Goal: Entertainment & Leisure: Consume media (video, audio)

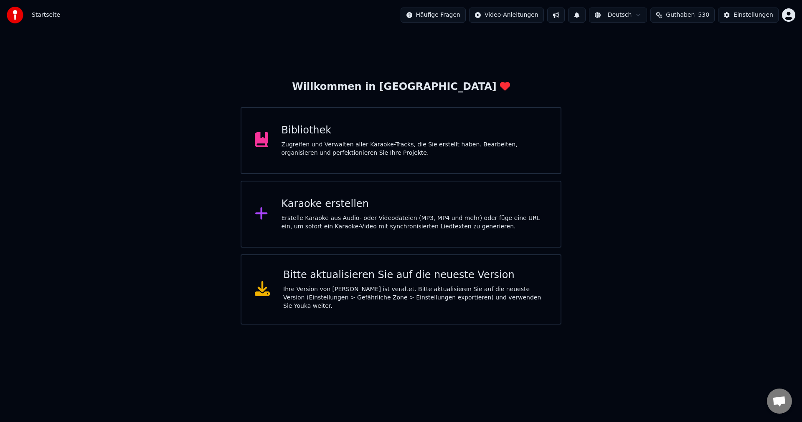
click at [307, 135] on div "Bibliothek" at bounding box center [415, 130] width 266 height 13
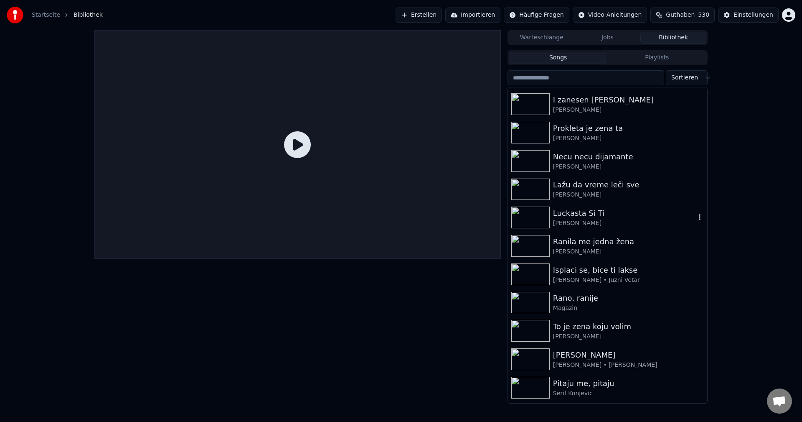
scroll to position [84, 0]
click at [538, 270] on img at bounding box center [530, 273] width 38 height 22
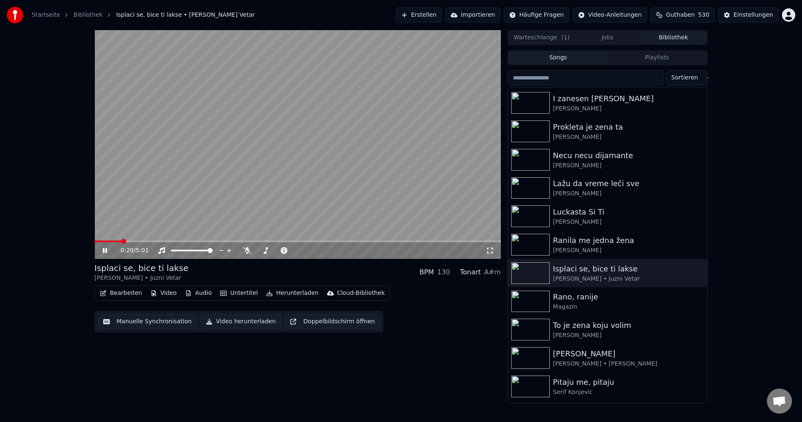
click at [121, 241] on span at bounding box center [107, 241] width 27 height 2
click at [252, 240] on span at bounding box center [173, 241] width 158 height 2
click at [246, 249] on icon at bounding box center [247, 250] width 8 height 7
click at [199, 241] on span at bounding box center [146, 241] width 105 height 2
click at [109, 242] on div "2:33 / 5:01" at bounding box center [297, 250] width 406 height 17
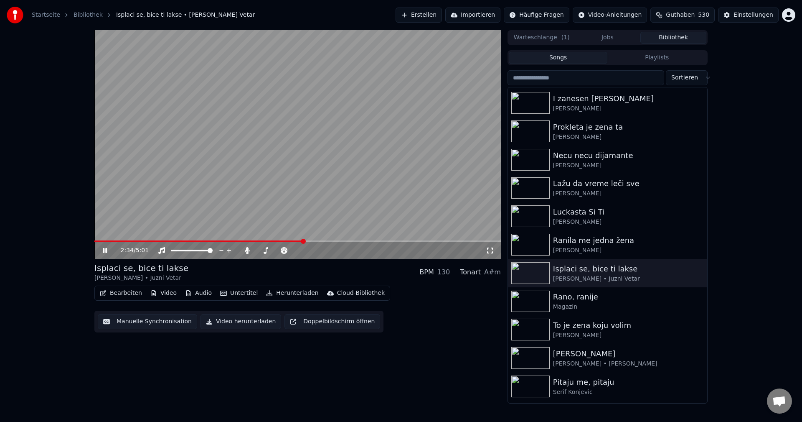
click at [117, 240] on span at bounding box center [198, 241] width 209 height 2
click at [130, 240] on span at bounding box center [112, 241] width 36 height 2
click at [245, 253] on icon at bounding box center [247, 250] width 8 height 7
click at [531, 239] on img at bounding box center [530, 245] width 38 height 22
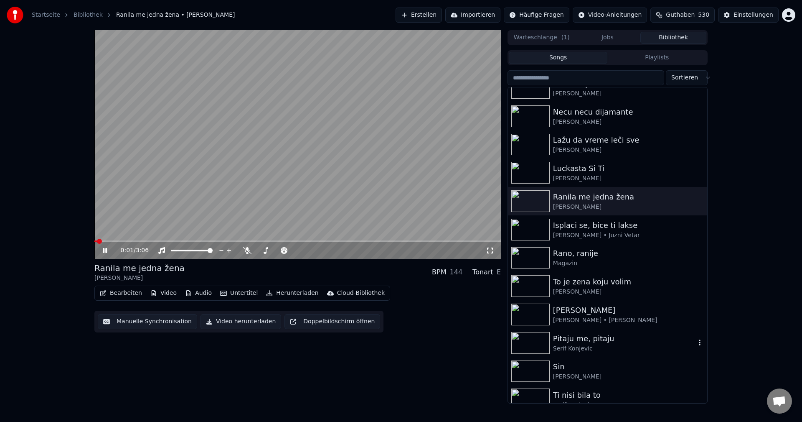
scroll to position [167, 0]
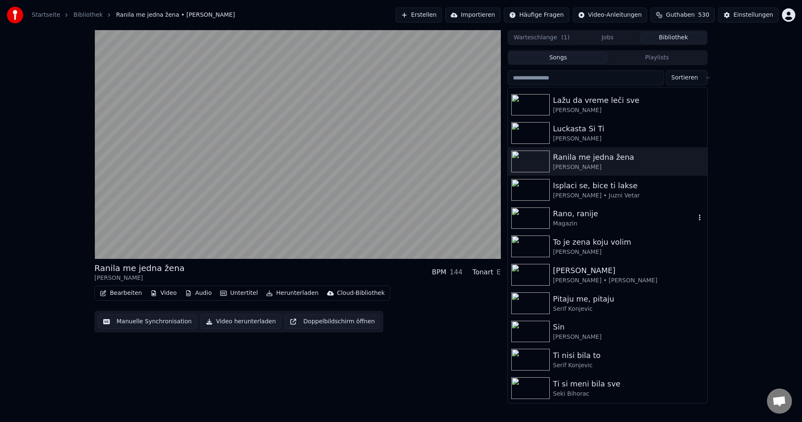
click at [526, 213] on img at bounding box center [530, 218] width 38 height 22
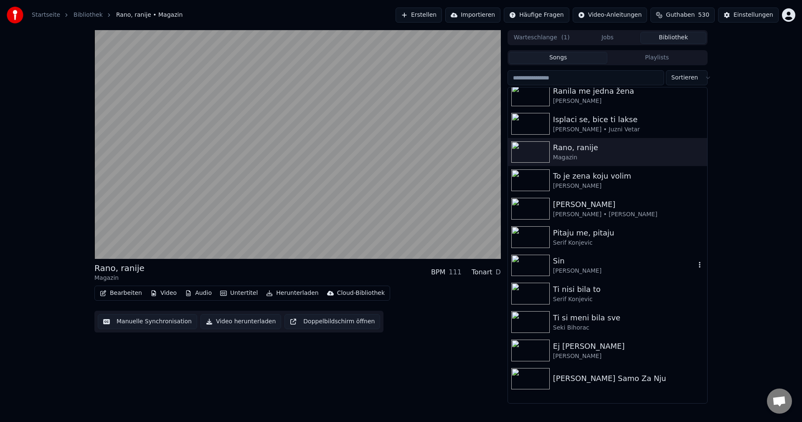
scroll to position [292, 0]
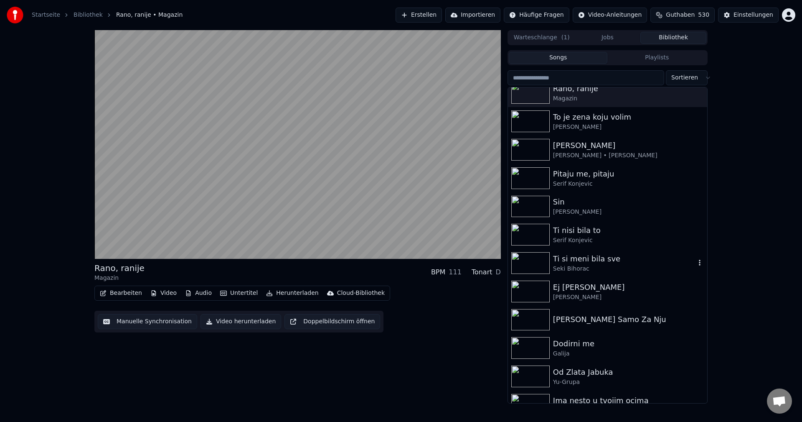
click at [538, 257] on img at bounding box center [530, 263] width 38 height 22
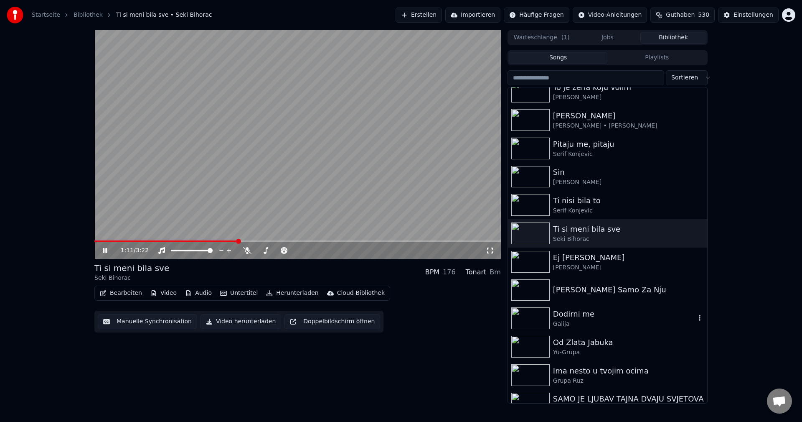
scroll to position [334, 0]
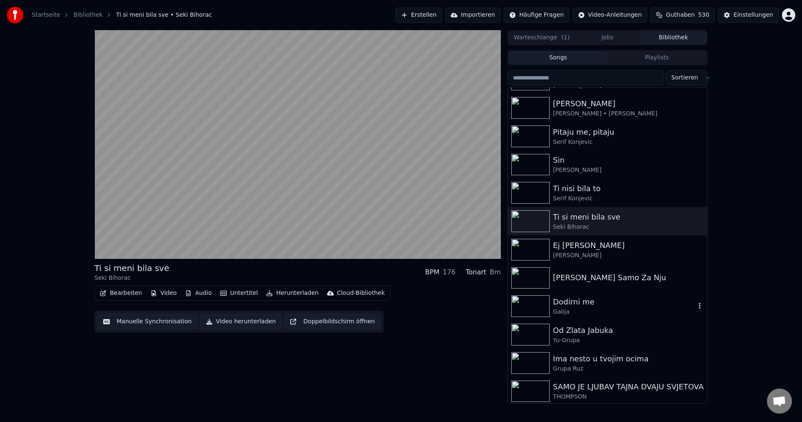
click at [537, 303] on img at bounding box center [530, 306] width 38 height 22
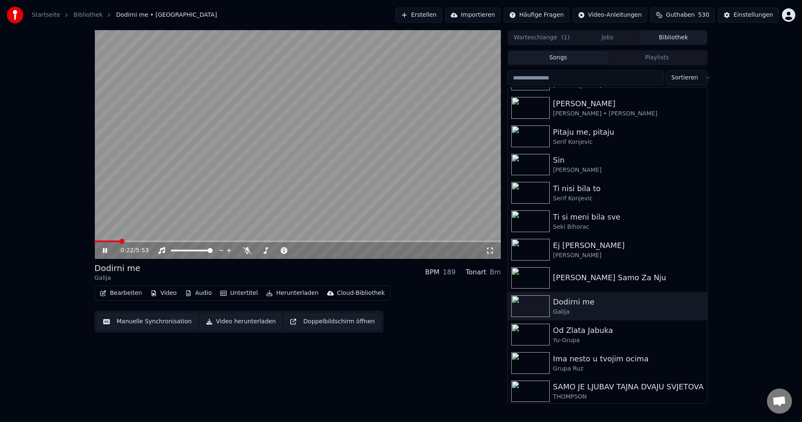
click at [120, 241] on span at bounding box center [106, 241] width 25 height 2
click at [111, 240] on span at bounding box center [150, 241] width 112 height 2
click at [120, 241] on span at bounding box center [106, 241] width 25 height 2
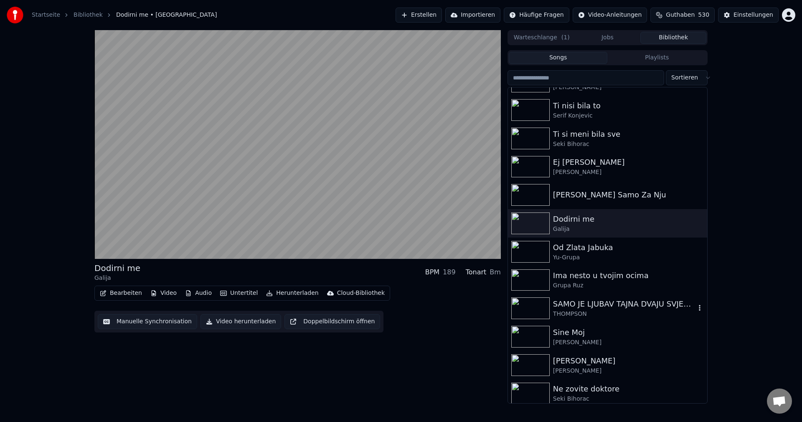
scroll to position [418, 0]
click at [531, 306] on img at bounding box center [530, 308] width 38 height 22
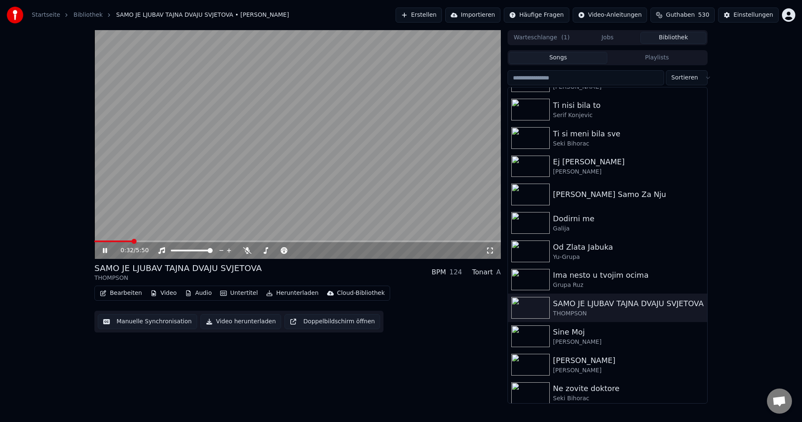
click at [107, 241] on span at bounding box center [113, 241] width 38 height 2
click at [97, 241] on span at bounding box center [101, 241] width 15 height 2
click at [105, 241] on span at bounding box center [107, 241] width 26 height 2
click at [106, 241] on span at bounding box center [100, 241] width 12 height 2
click at [99, 241] on span at bounding box center [139, 241] width 91 height 2
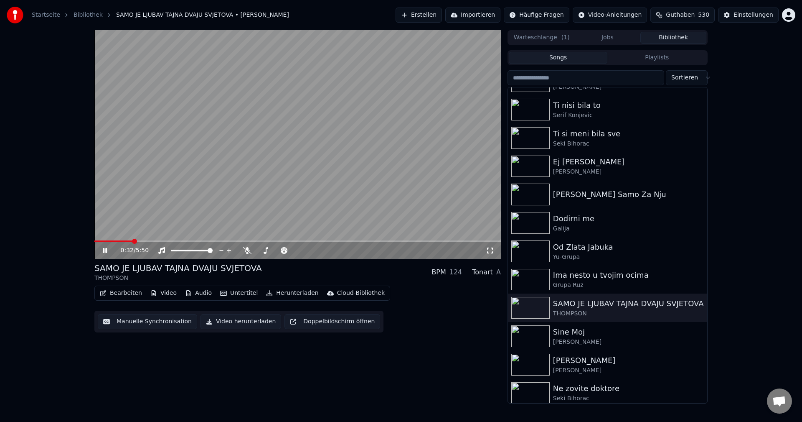
click at [108, 241] on span at bounding box center [113, 241] width 38 height 2
click at [110, 241] on span at bounding box center [185, 241] width 183 height 2
click at [99, 242] on span at bounding box center [102, 241] width 17 height 2
click at [105, 240] on span at bounding box center [99, 241] width 10 height 2
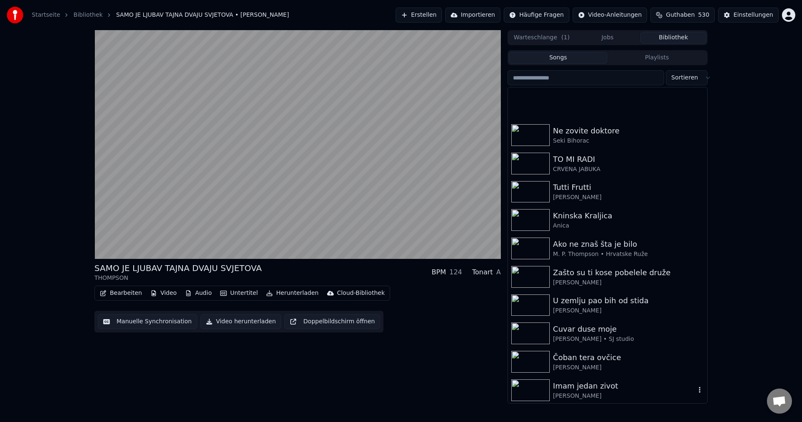
scroll to position [752, 0]
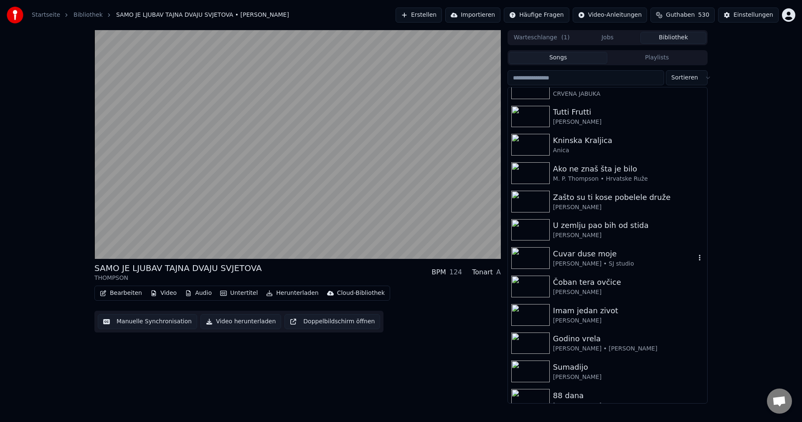
click at [527, 261] on img at bounding box center [530, 258] width 38 height 22
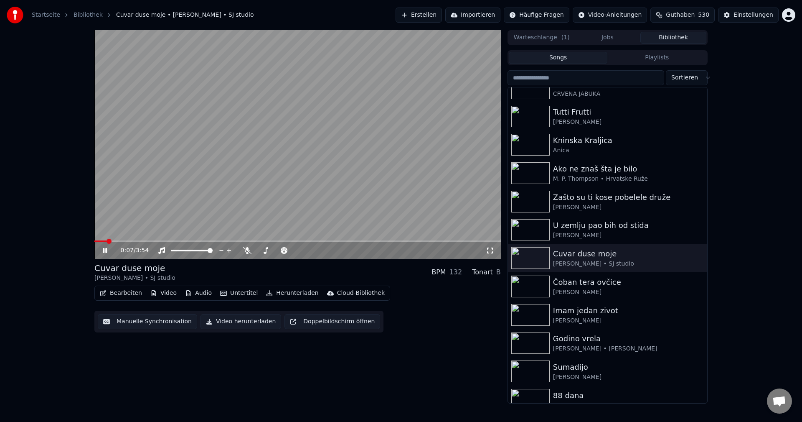
click at [107, 240] on span at bounding box center [100, 241] width 12 height 2
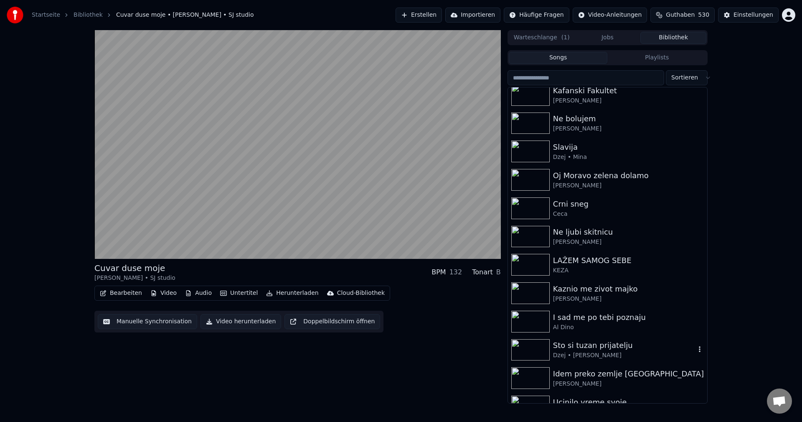
scroll to position [1170, 0]
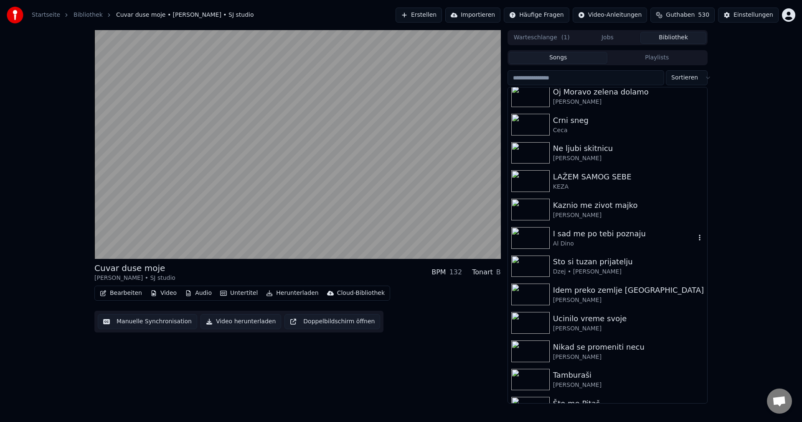
click at [540, 234] on img at bounding box center [530, 238] width 38 height 22
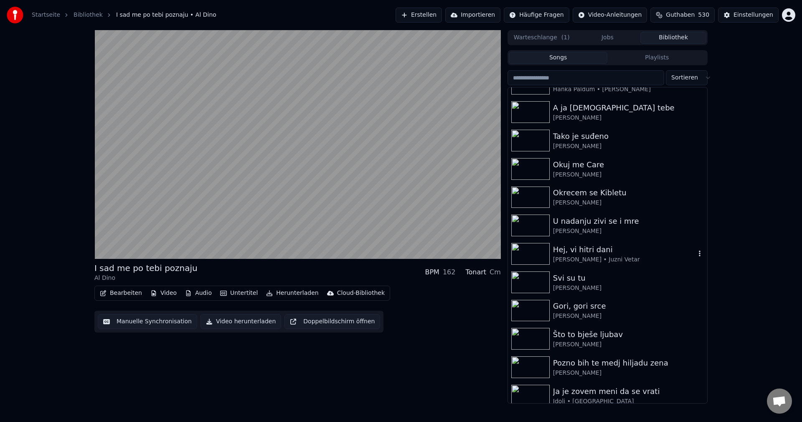
scroll to position [1629, 0]
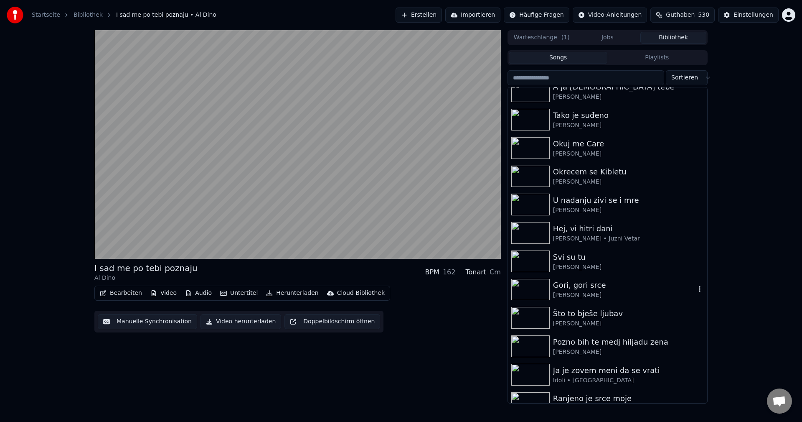
click at [527, 286] on img at bounding box center [530, 290] width 38 height 22
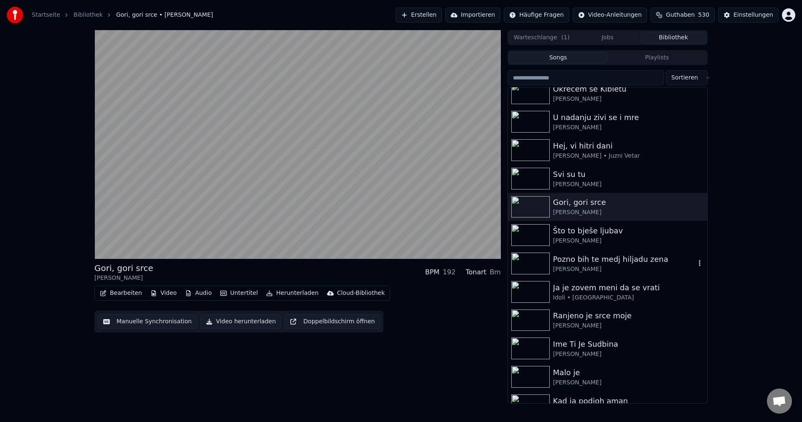
scroll to position [1713, 0]
click at [539, 265] on img at bounding box center [530, 263] width 38 height 22
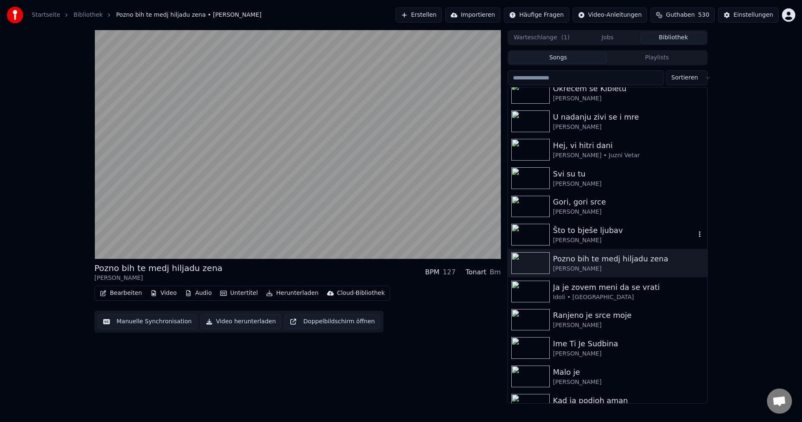
click at [530, 232] on img at bounding box center [530, 235] width 38 height 22
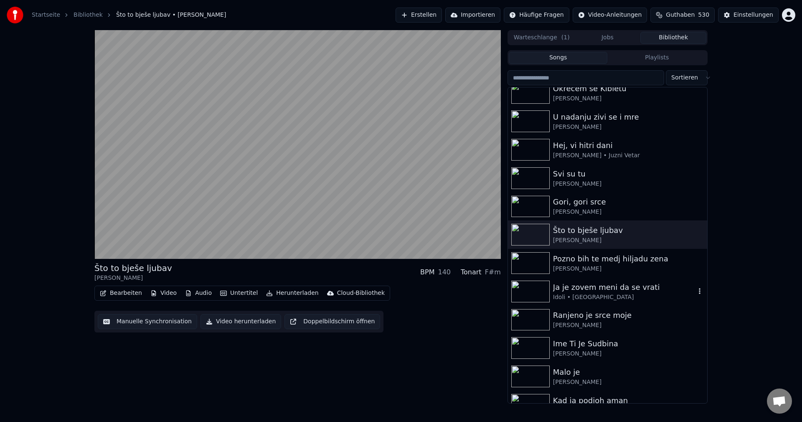
click at [531, 293] on img at bounding box center [530, 291] width 38 height 22
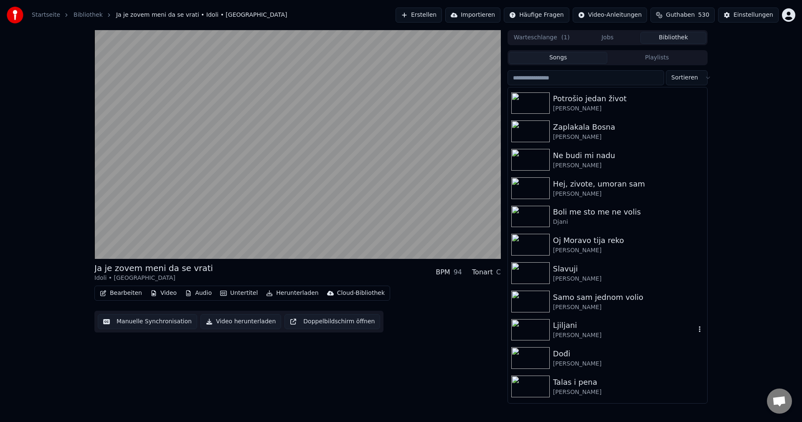
scroll to position [2298, 0]
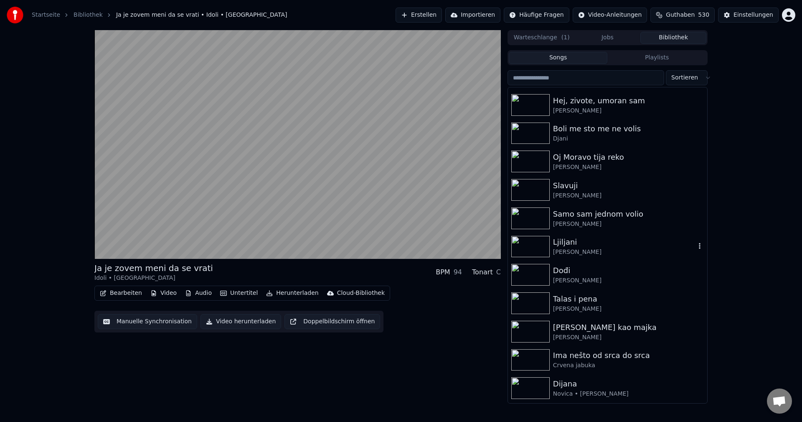
click at [527, 245] on img at bounding box center [530, 247] width 38 height 22
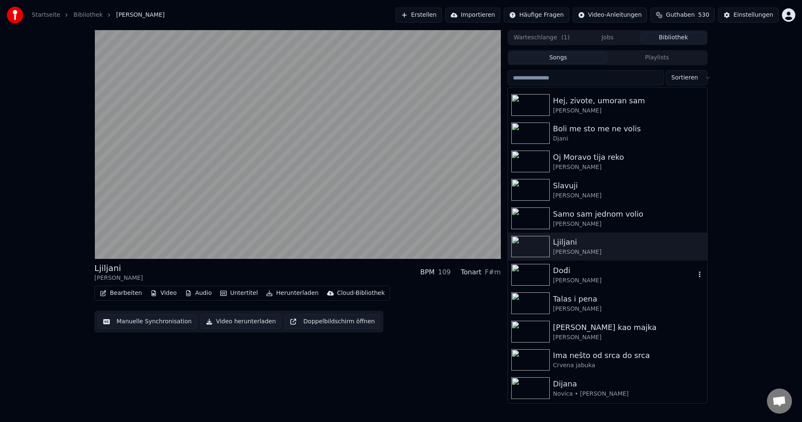
click at [524, 273] on img at bounding box center [530, 275] width 38 height 22
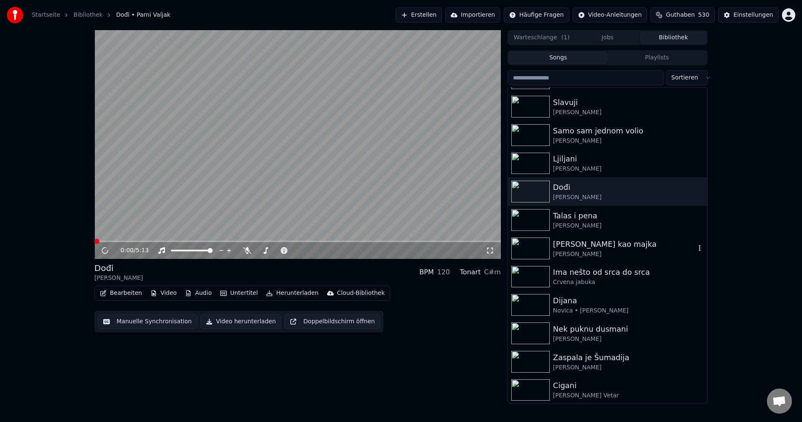
scroll to position [2381, 0]
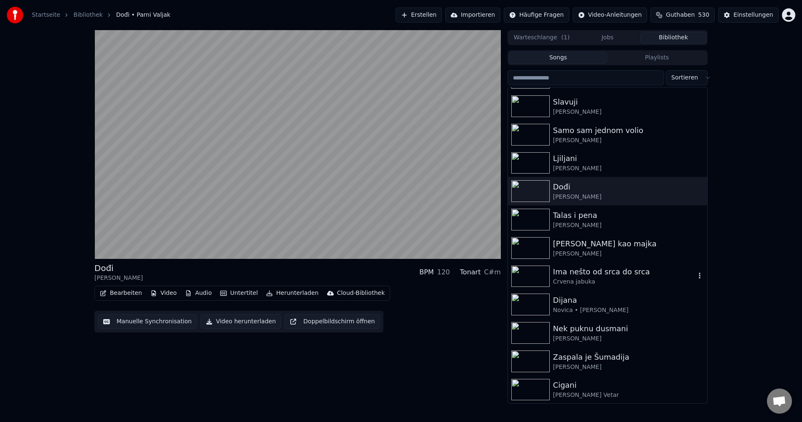
click at [524, 279] on img at bounding box center [530, 276] width 38 height 22
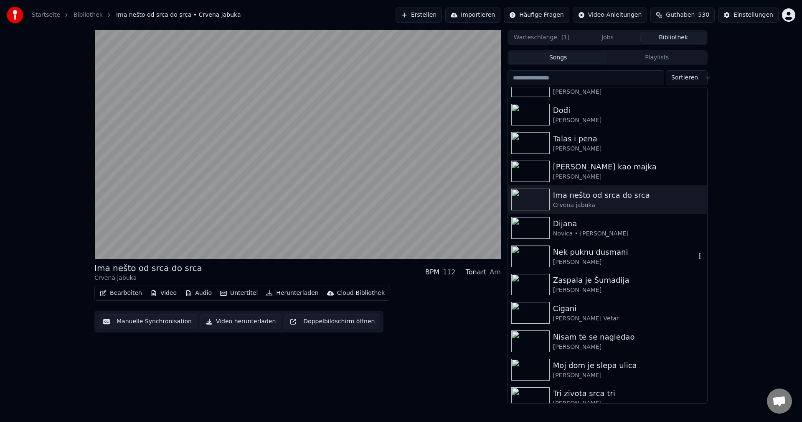
scroll to position [2465, 0]
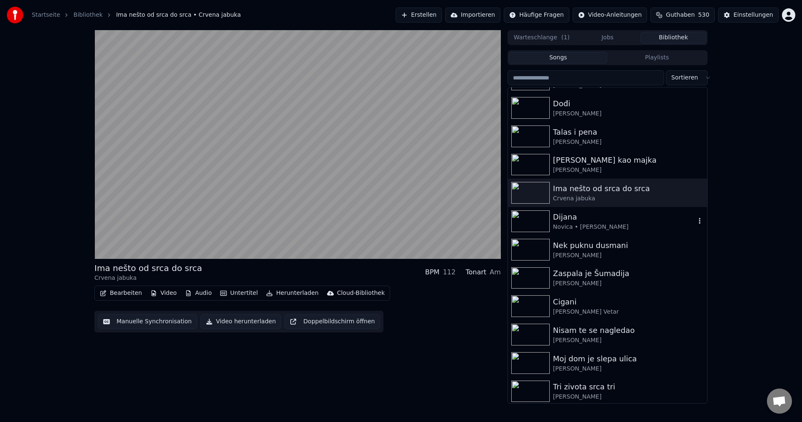
click at [535, 220] on img at bounding box center [530, 221] width 38 height 22
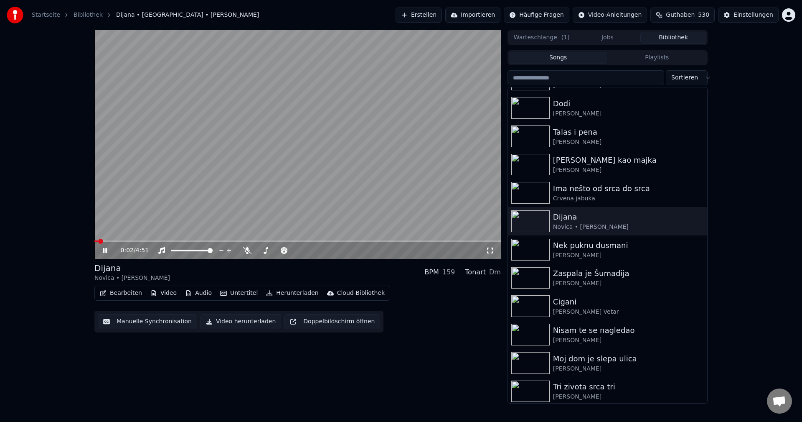
click at [120, 241] on span at bounding box center [297, 241] width 406 height 2
click at [139, 241] on span at bounding box center [297, 241] width 406 height 2
click at [167, 241] on span at bounding box center [297, 241] width 406 height 2
click at [160, 240] on span at bounding box center [127, 241] width 66 height 2
click at [244, 253] on icon at bounding box center [247, 250] width 8 height 7
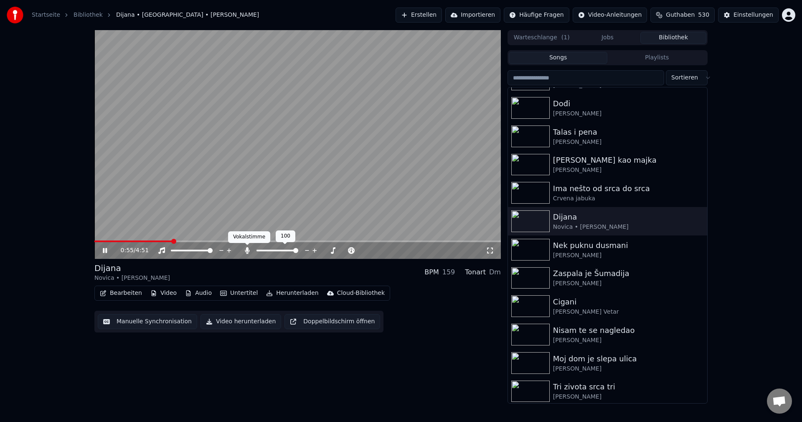
click at [247, 252] on icon at bounding box center [247, 250] width 5 height 7
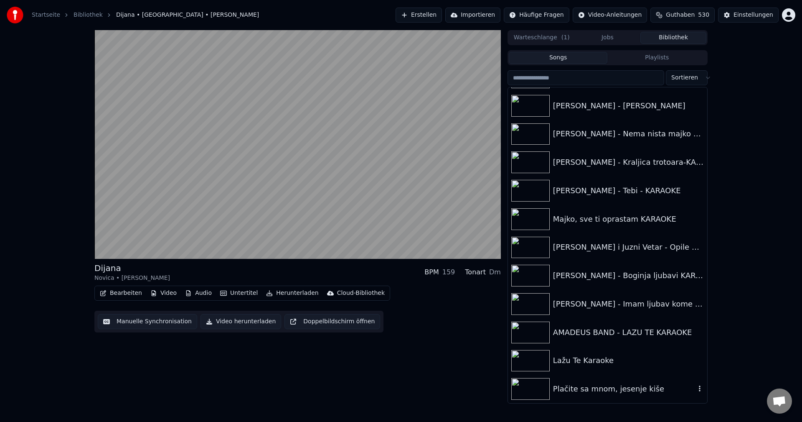
scroll to position [9742, 0]
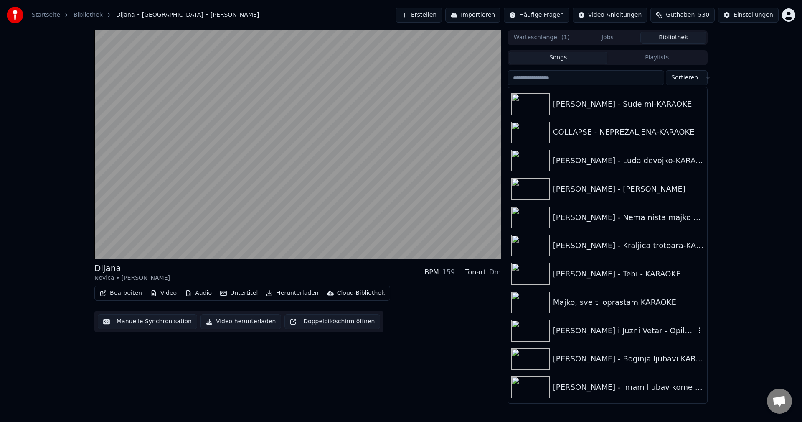
click at [577, 330] on div "[PERSON_NAME] i Juzni Vetar - Opile me oci KARAOKE" at bounding box center [624, 331] width 142 height 12
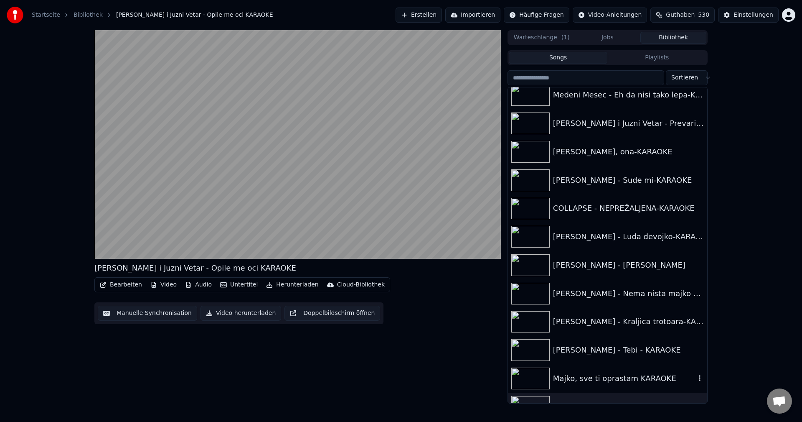
scroll to position [9616, 0]
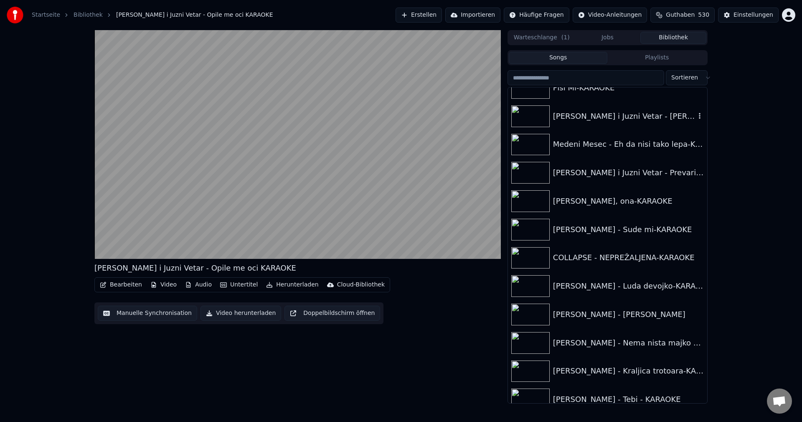
click at [605, 114] on div "[PERSON_NAME] i Juzni Vetar - [PERSON_NAME]" at bounding box center [624, 116] width 142 height 12
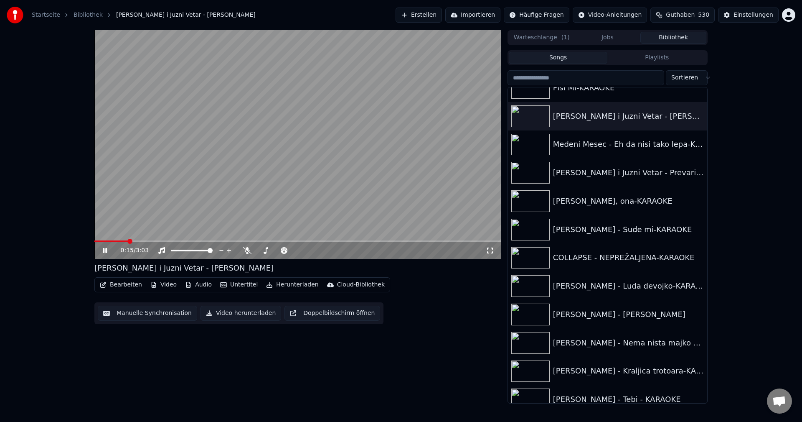
click at [127, 241] on span at bounding box center [110, 241] width 33 height 2
click at [526, 147] on img at bounding box center [530, 145] width 38 height 22
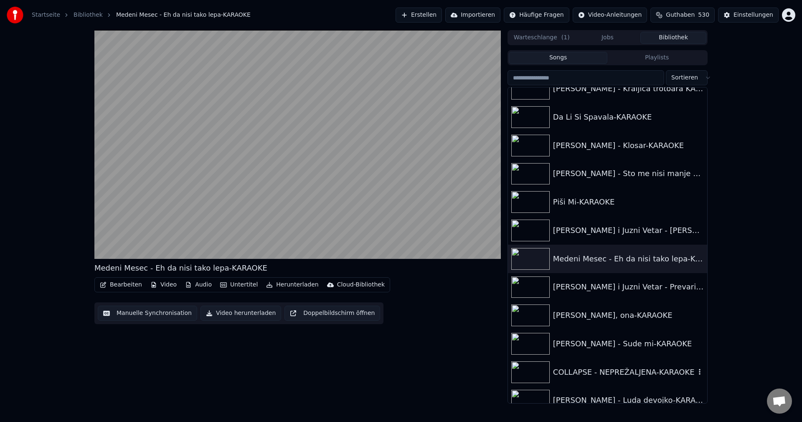
scroll to position [9491, 0]
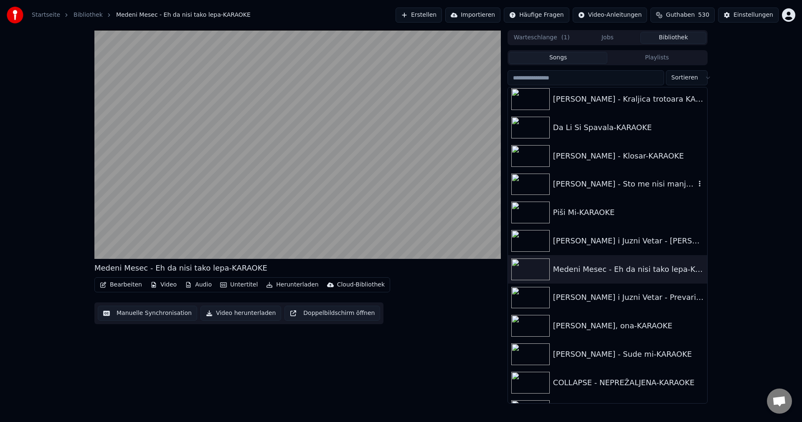
click at [530, 182] on img at bounding box center [530, 184] width 38 height 22
